Goal: Find specific page/section: Find specific page/section

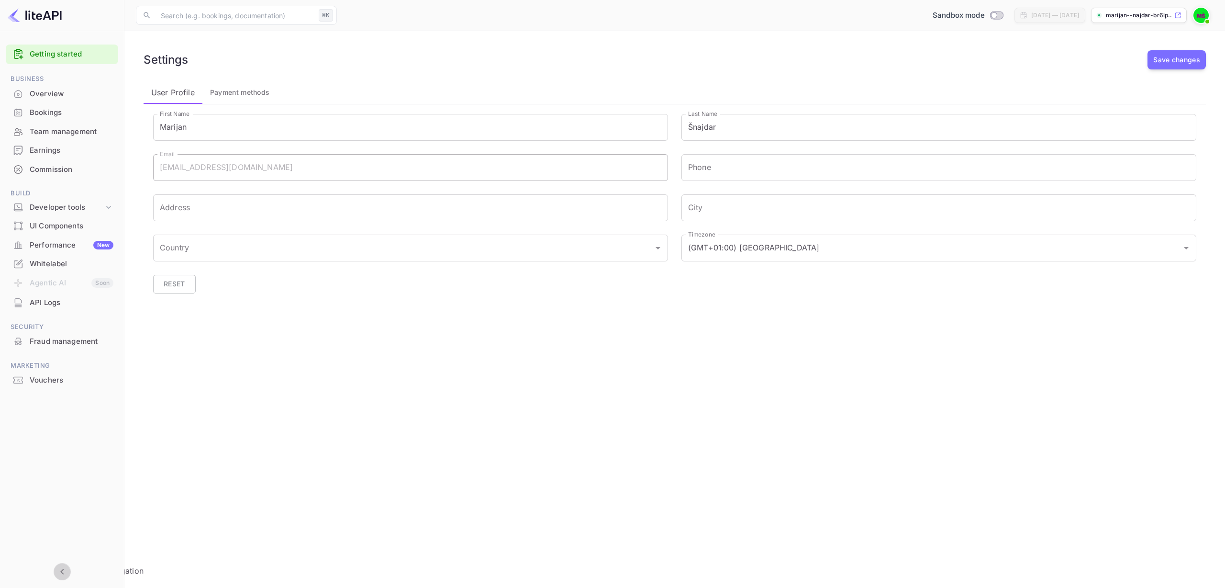
click at [60, 575] on icon "Collapse navigation" at bounding box center [61, 571] width 11 height 11
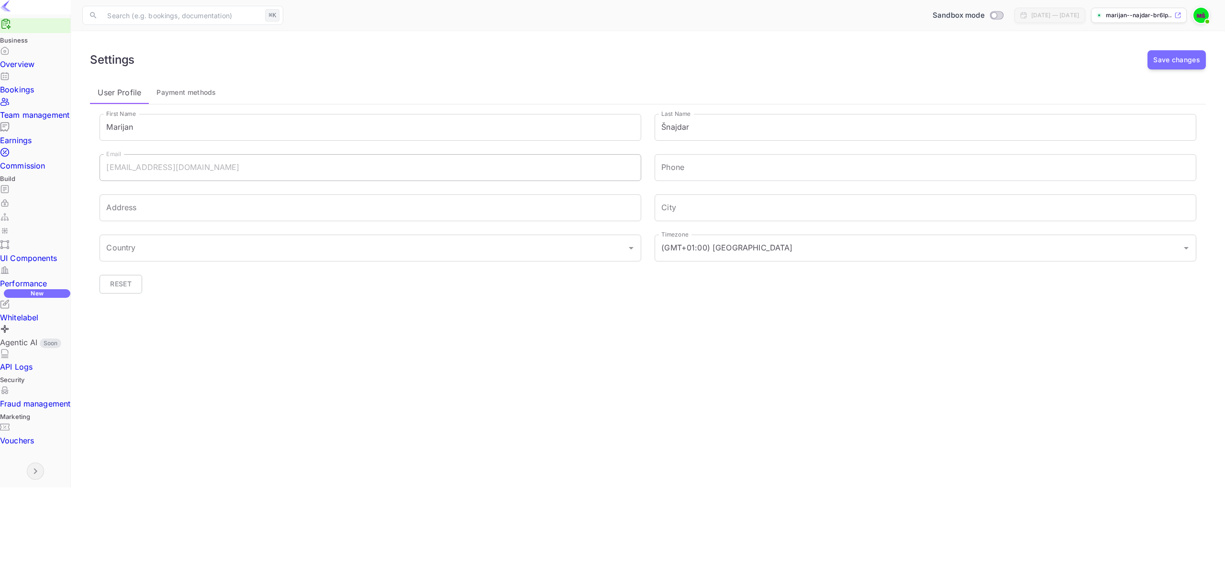
click at [34, 474] on icon "Expand navigation" at bounding box center [35, 471] width 3 height 6
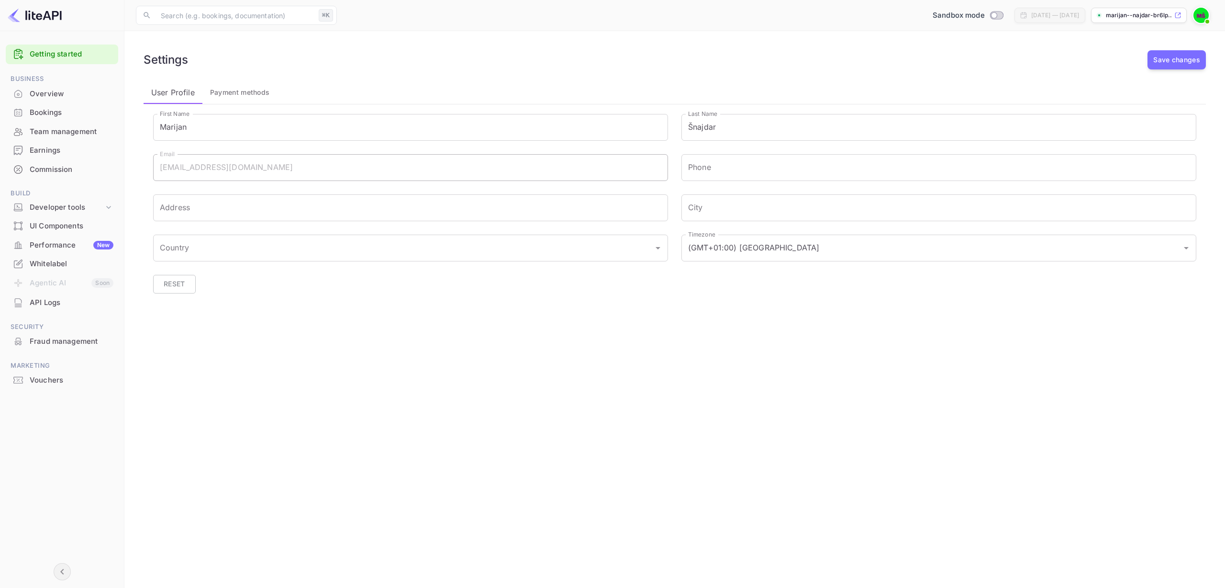
click at [288, 81] on div "User Profile Payment methods" at bounding box center [675, 92] width 1062 height 23
click at [77, 203] on div "Developer tools" at bounding box center [67, 207] width 74 height 11
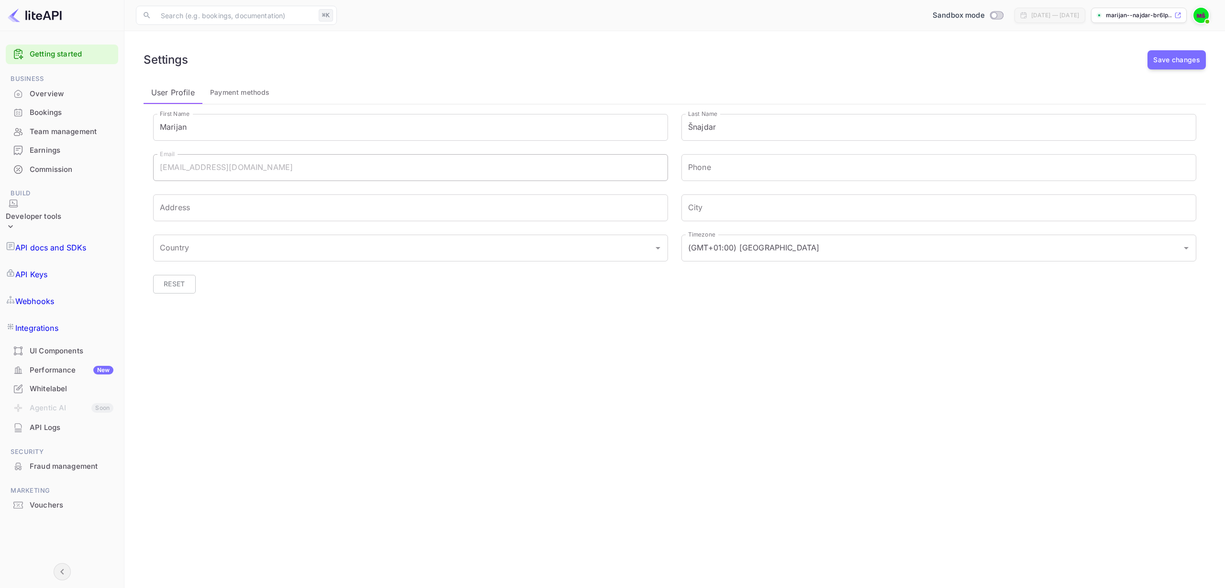
click at [61, 211] on div "Developer tools" at bounding box center [34, 216] width 56 height 11
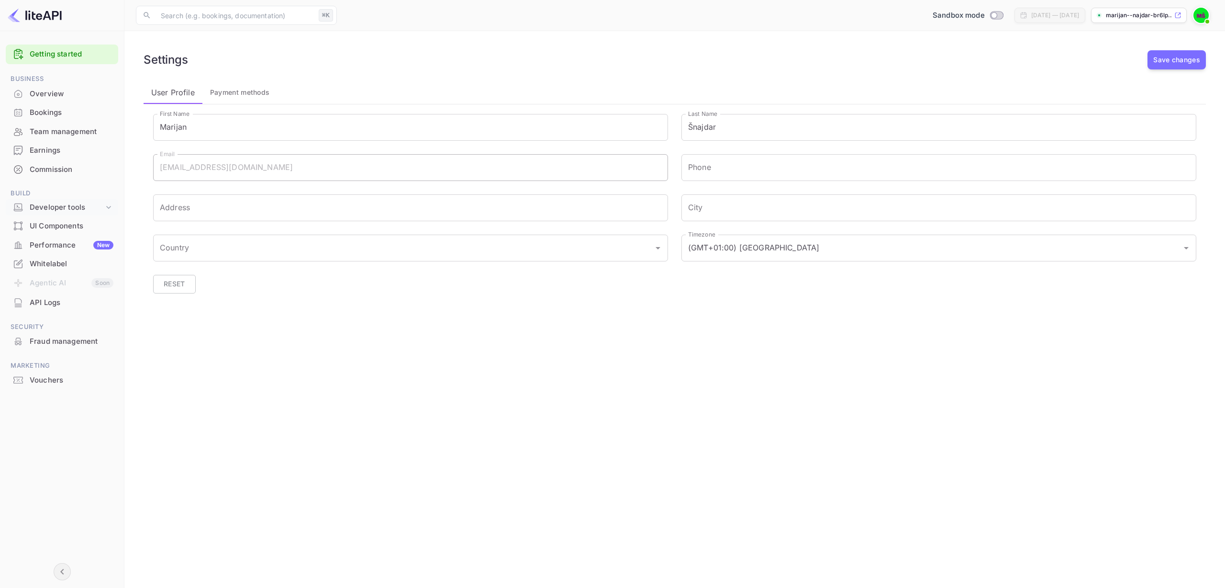
click at [78, 208] on div "Developer tools" at bounding box center [67, 207] width 74 height 11
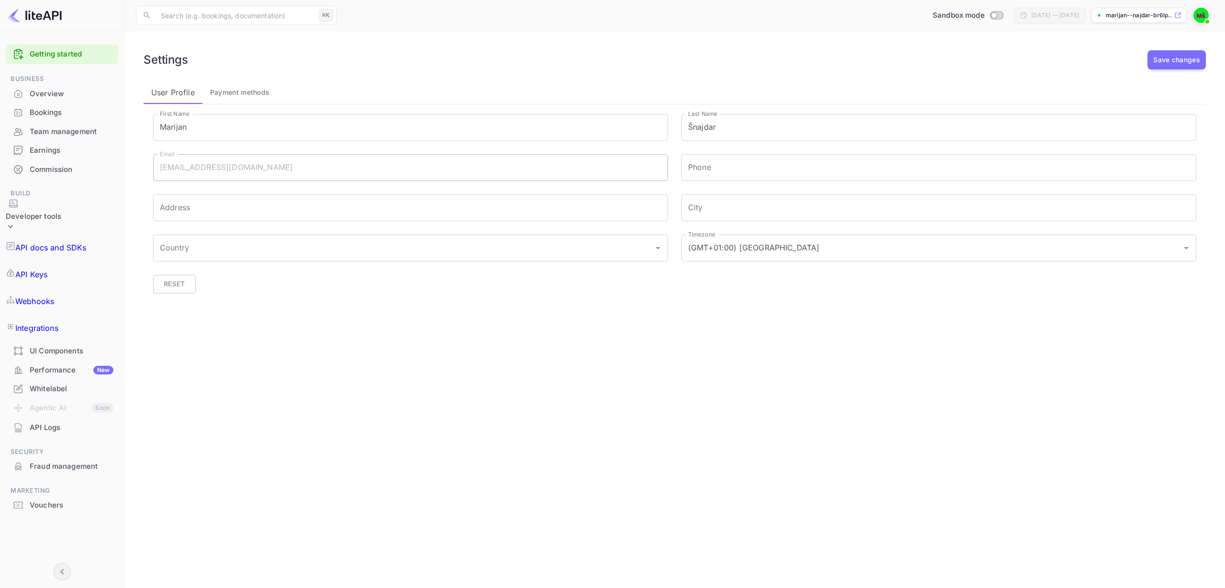
click at [61, 211] on div "Developer tools" at bounding box center [34, 216] width 56 height 11
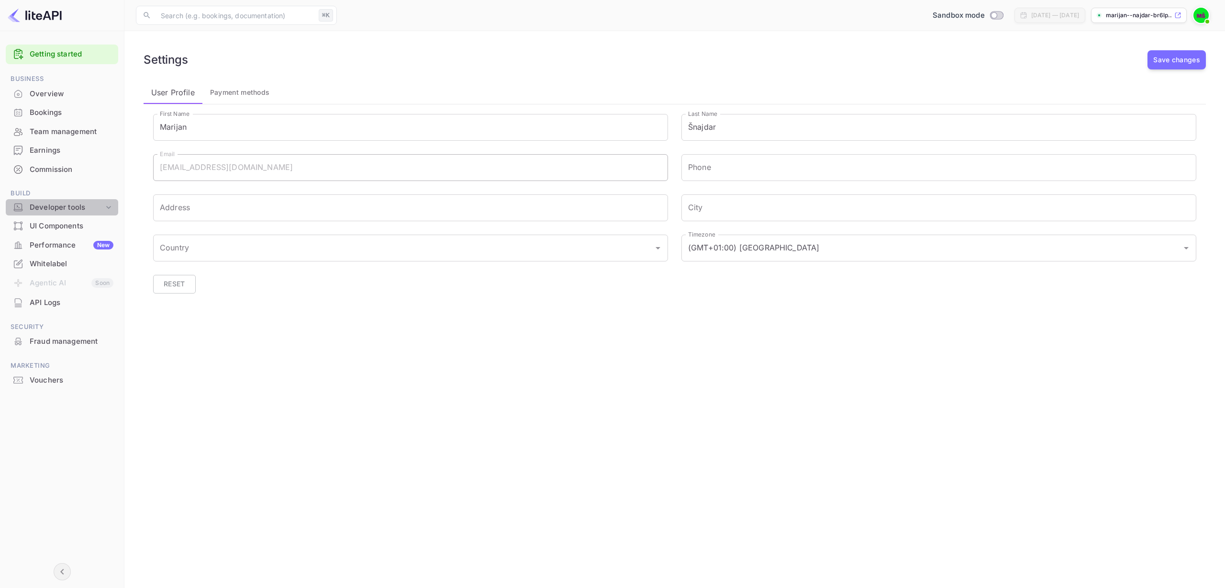
click at [108, 211] on icon at bounding box center [109, 207] width 10 height 10
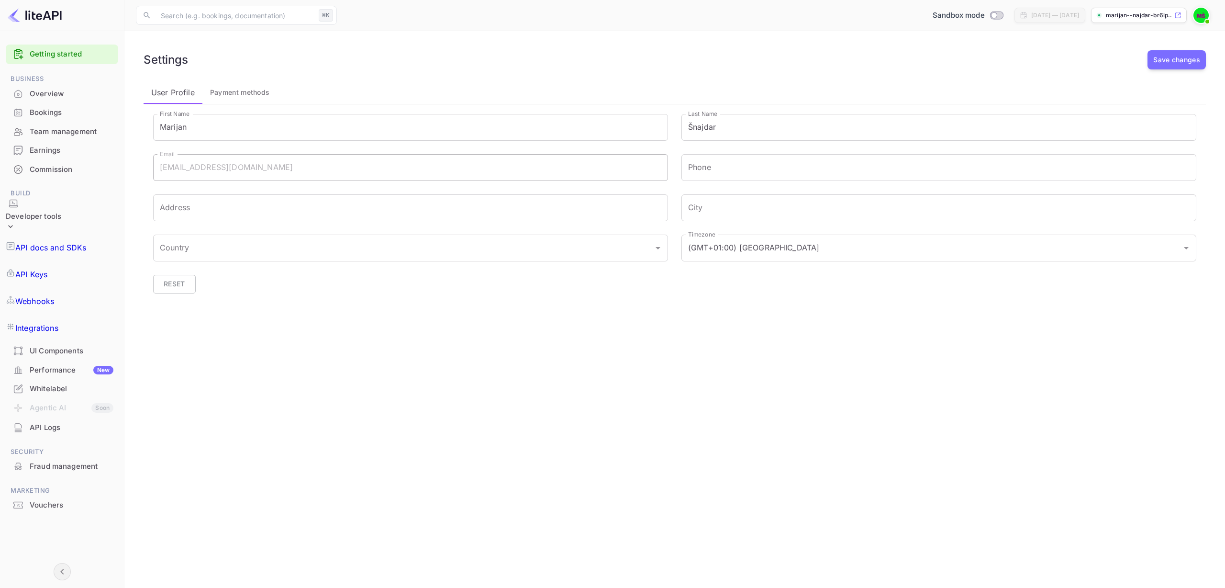
click at [15, 222] on icon at bounding box center [11, 227] width 10 height 10
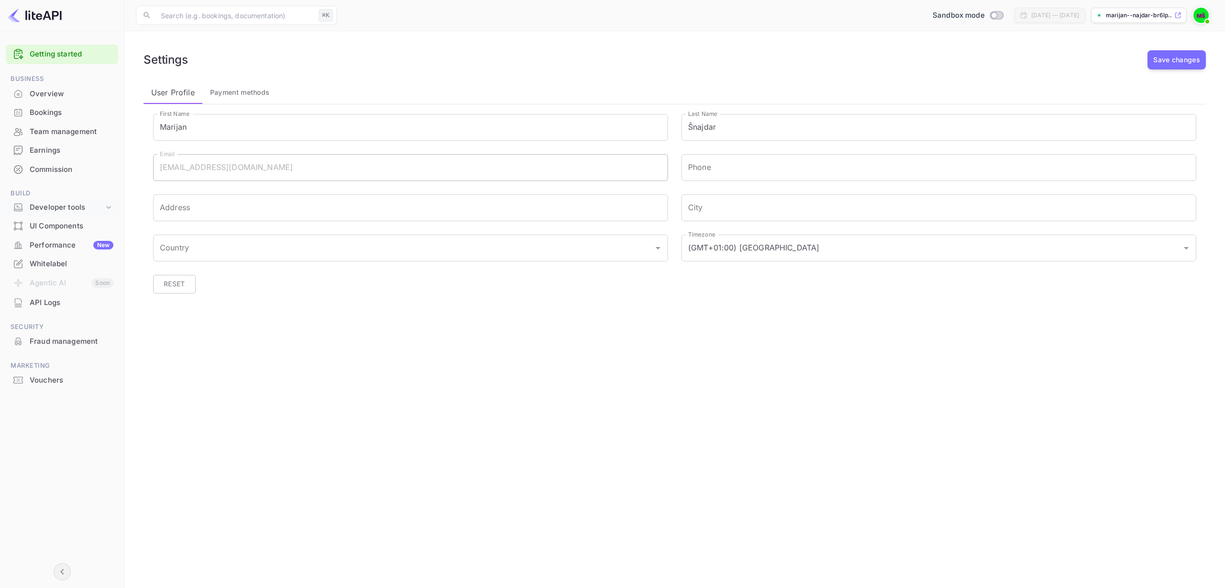
click at [108, 208] on icon at bounding box center [109, 207] width 10 height 10
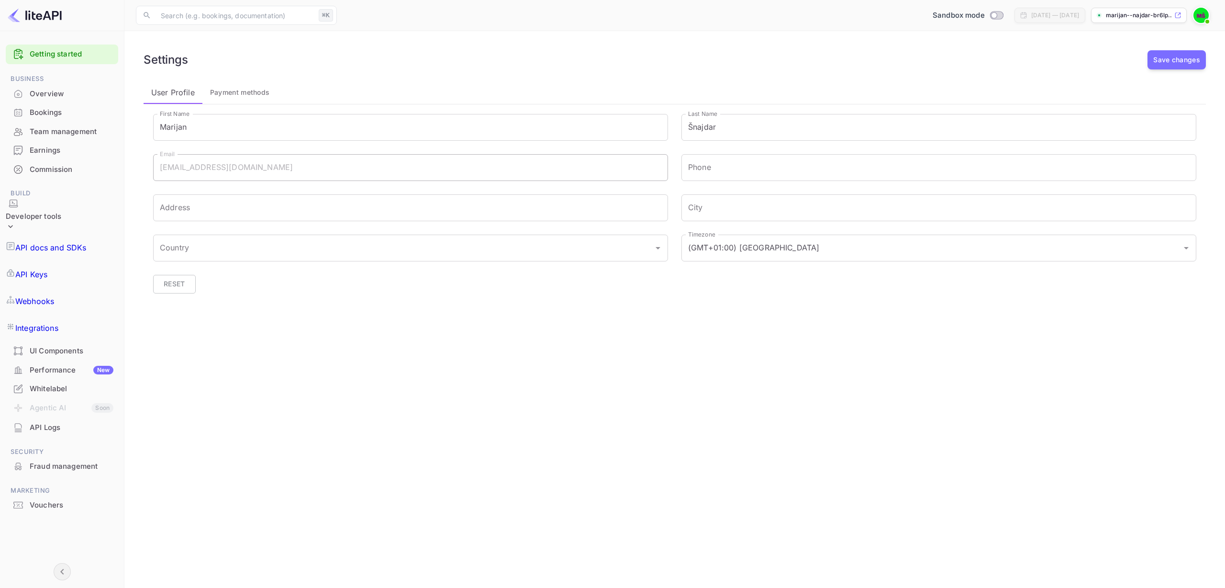
click at [15, 222] on icon at bounding box center [11, 227] width 10 height 10
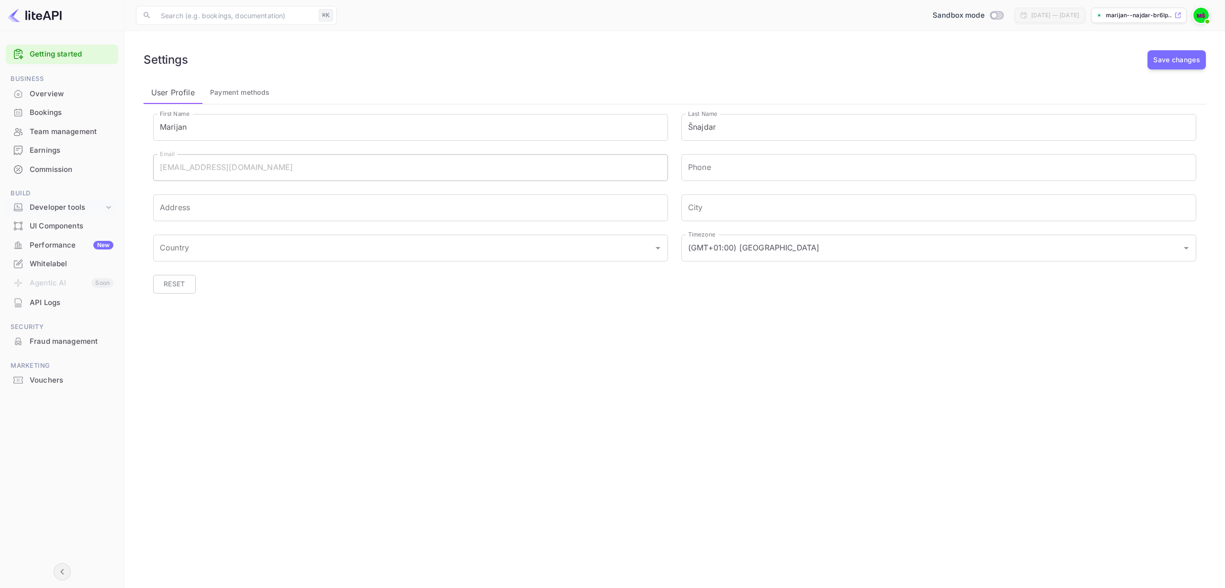
click at [62, 206] on div "Developer tools" at bounding box center [67, 207] width 74 height 11
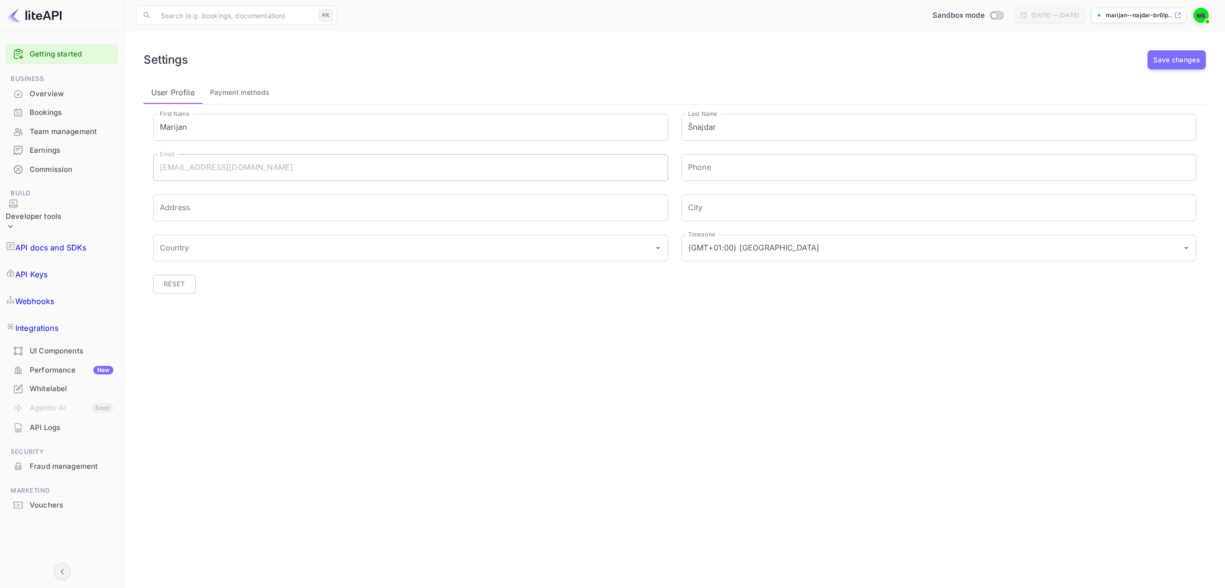
click at [61, 211] on div "Developer tools" at bounding box center [34, 216] width 56 height 11
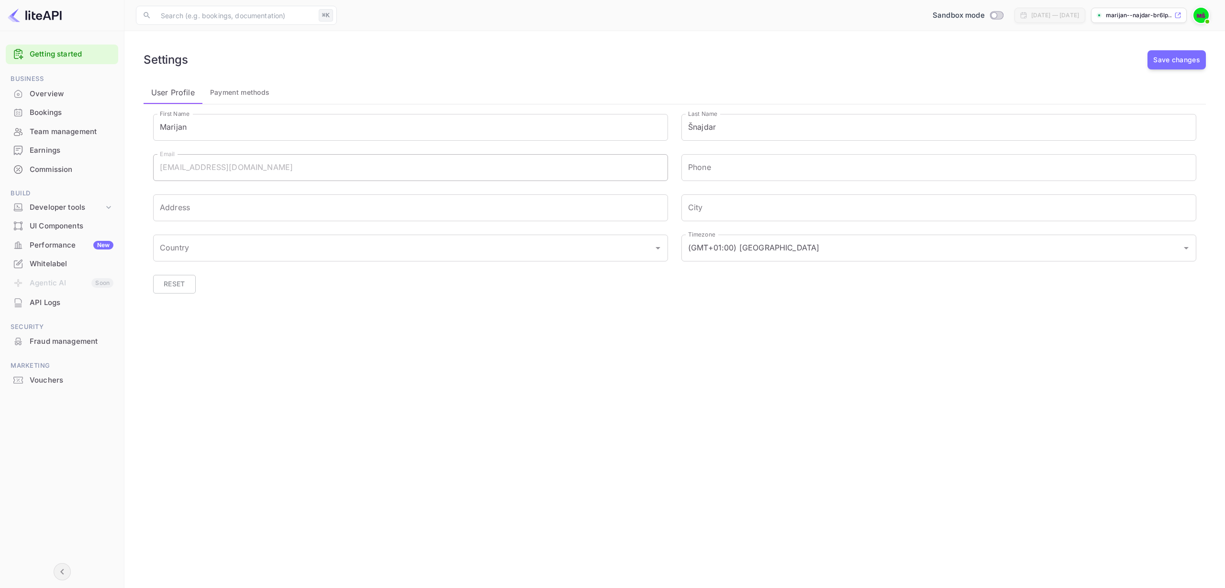
click at [45, 92] on div "Overview" at bounding box center [72, 94] width 84 height 11
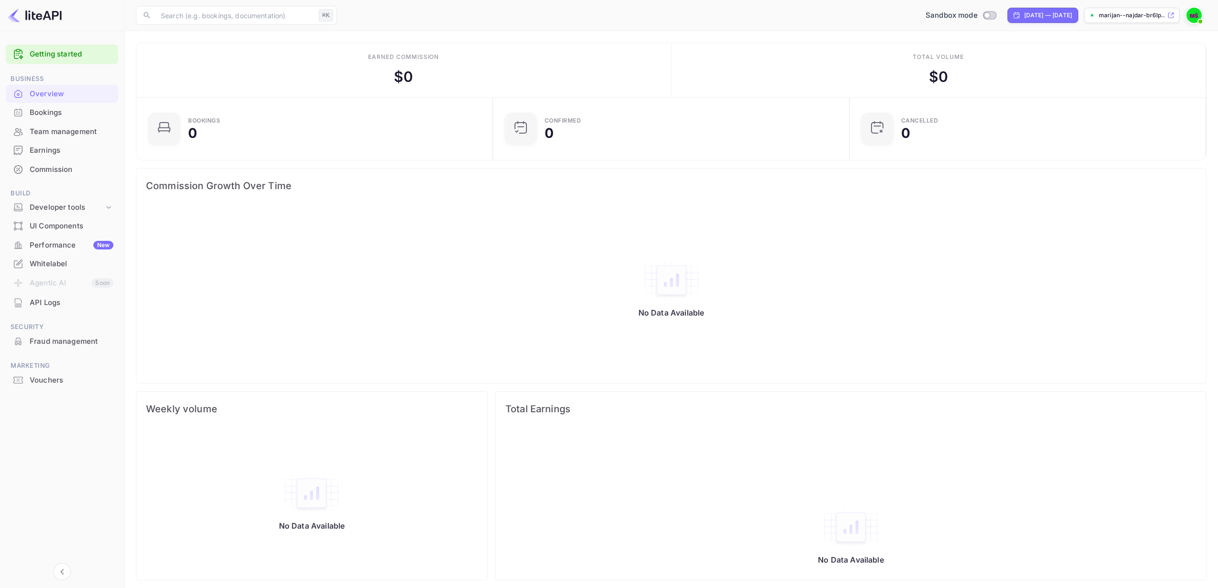
click at [37, 170] on div "Commission" at bounding box center [72, 169] width 84 height 11
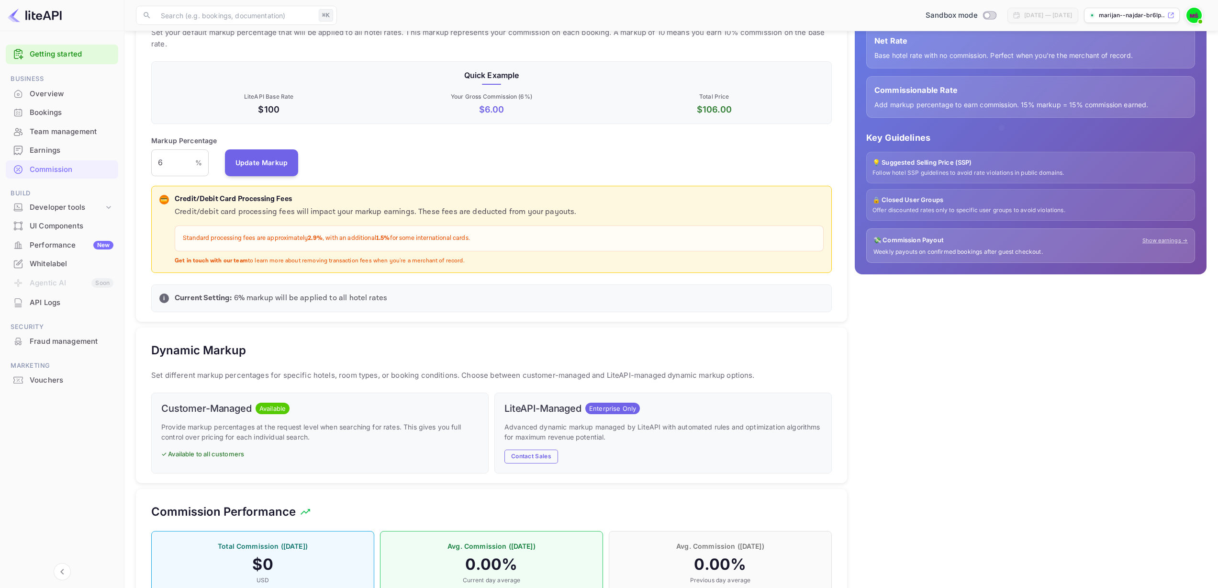
scroll to position [94, 0]
